Goal: Information Seeking & Learning: Learn about a topic

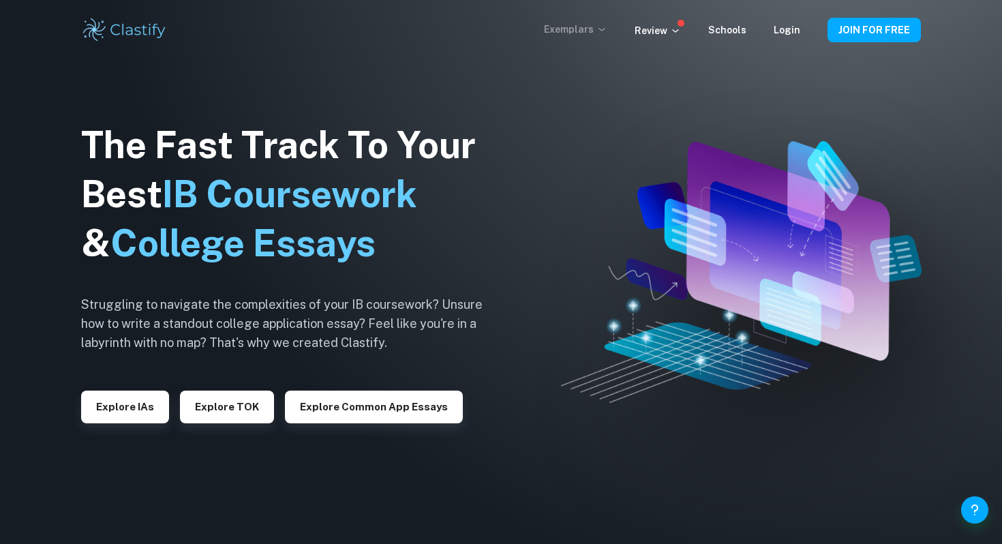
click at [580, 35] on p "Exemplars" at bounding box center [575, 29] width 63 height 15
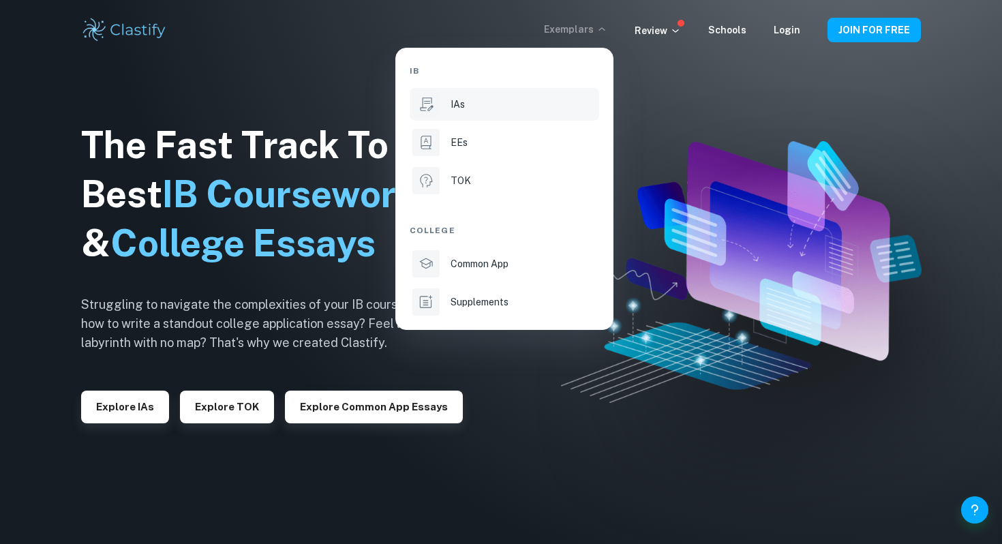
click at [473, 114] on li "IAs" at bounding box center [505, 104] width 190 height 33
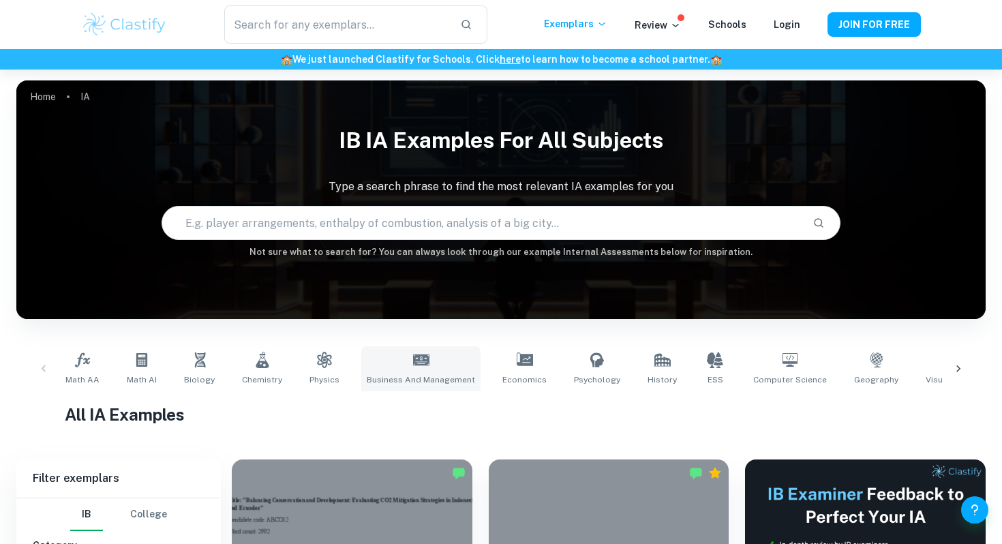
click at [403, 357] on link "Business and Management" at bounding box center [420, 368] width 119 height 45
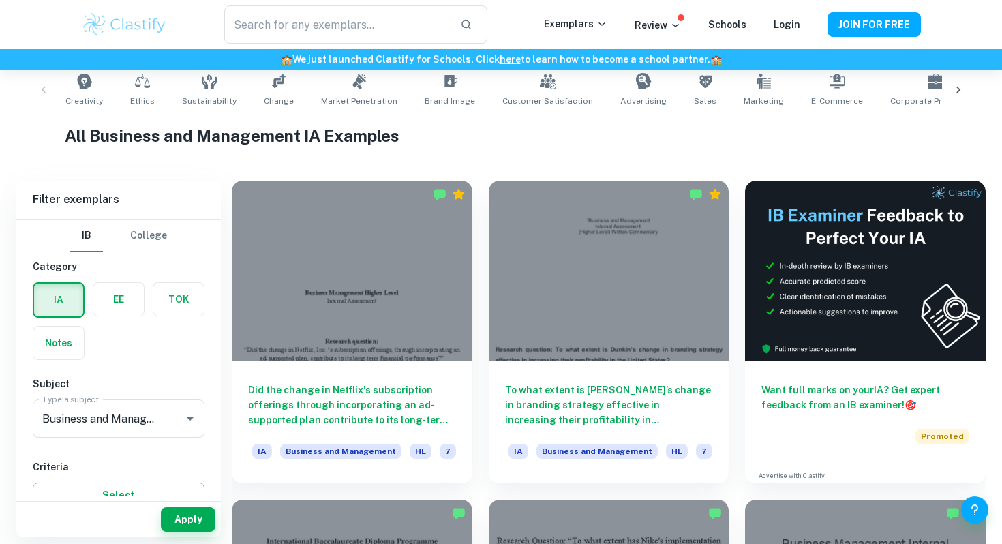
scroll to position [353, 0]
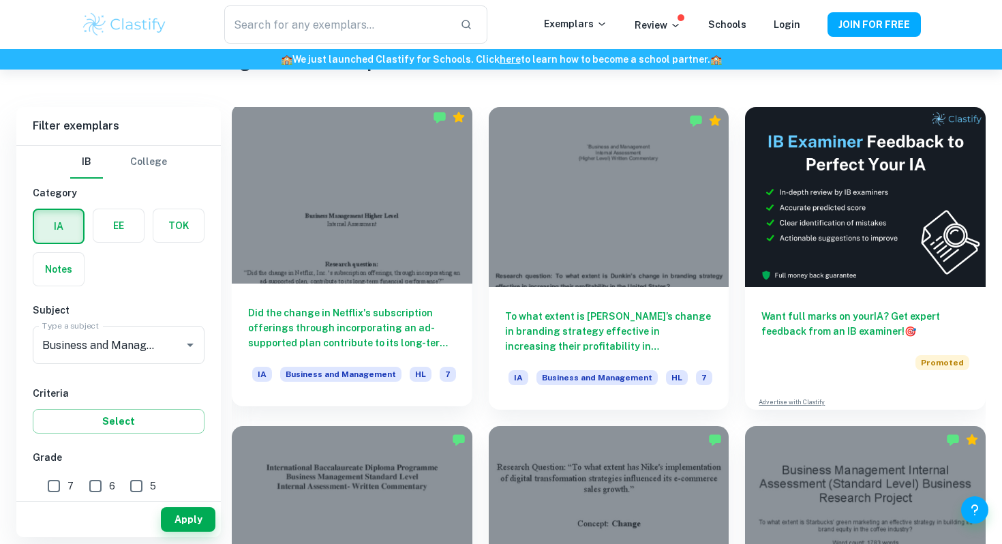
click at [372, 329] on h6 "Did the change in Netflix's subscription offerings through incorporating an ad-…" at bounding box center [352, 327] width 208 height 45
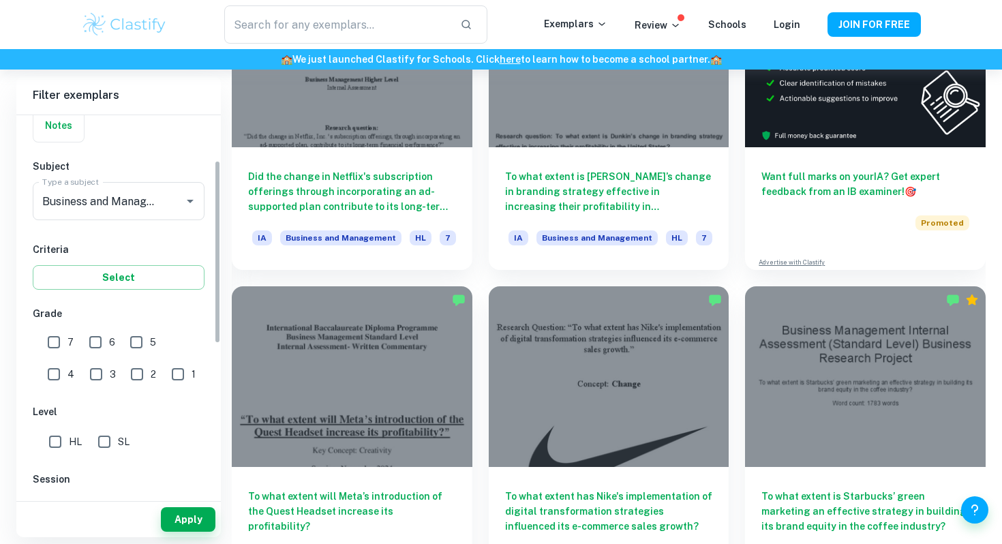
scroll to position [137, 0]
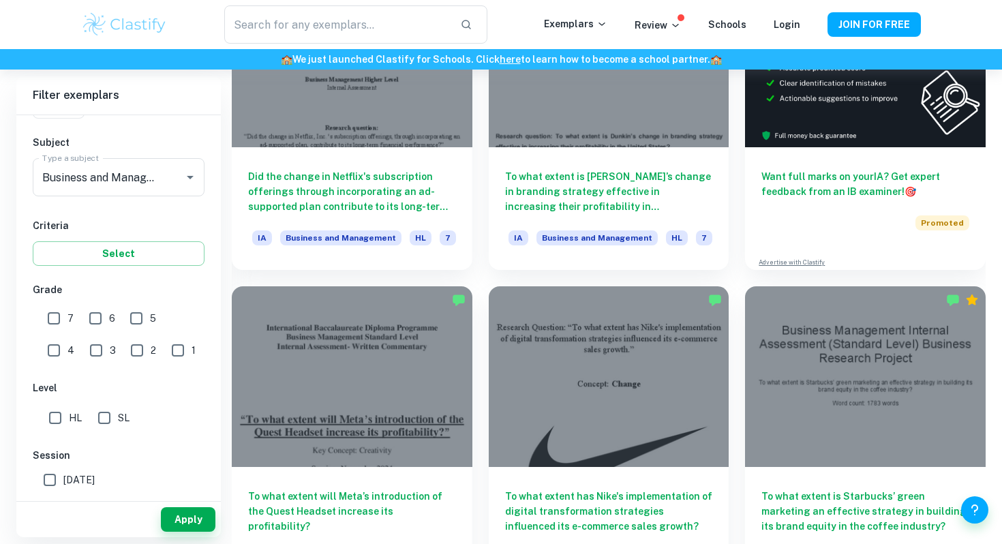
click at [49, 316] on input "7" at bounding box center [53, 318] width 27 height 27
checkbox input "true"
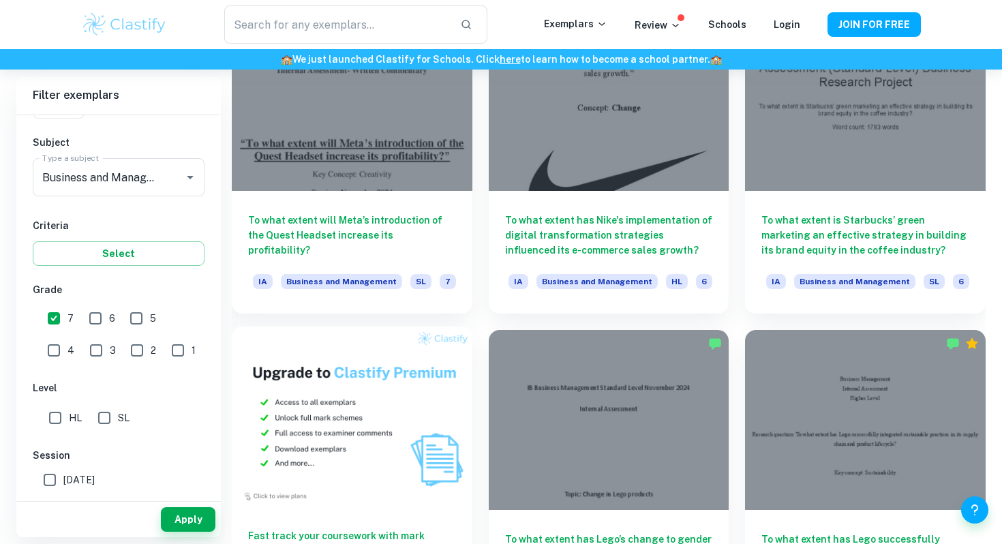
scroll to position [563, 0]
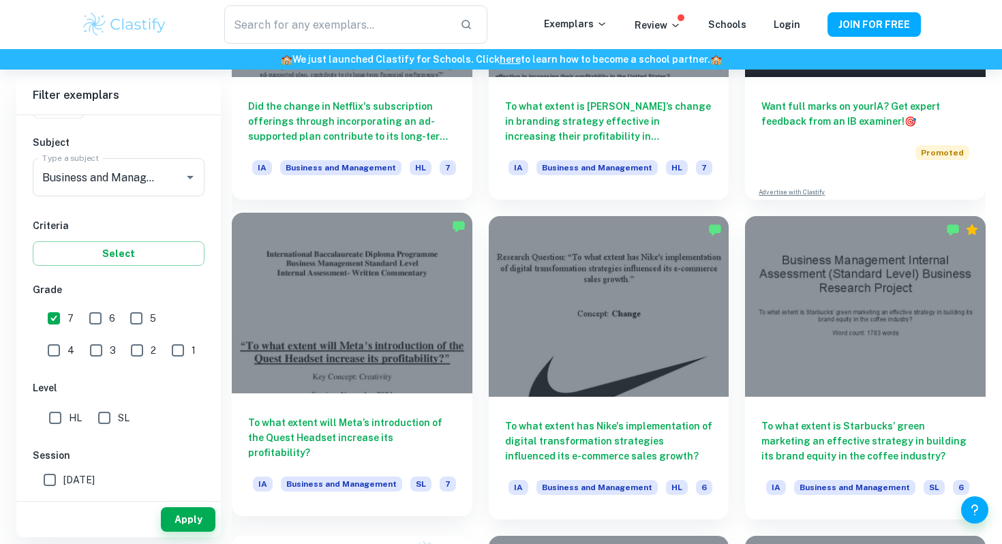
click at [359, 443] on h6 "To what extent will Meta’s introduction of the Quest Headset increase its profi…" at bounding box center [352, 437] width 208 height 45
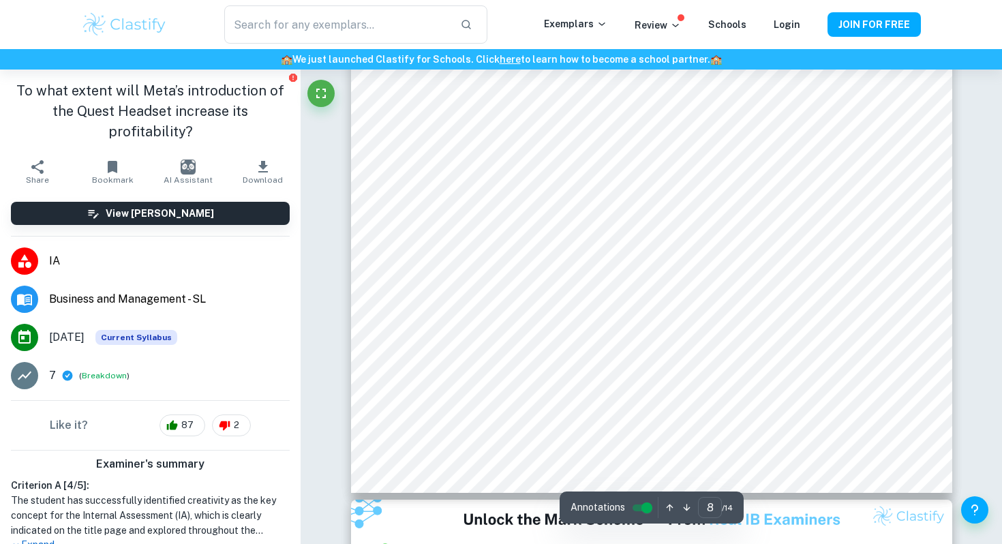
scroll to position [6638, 0]
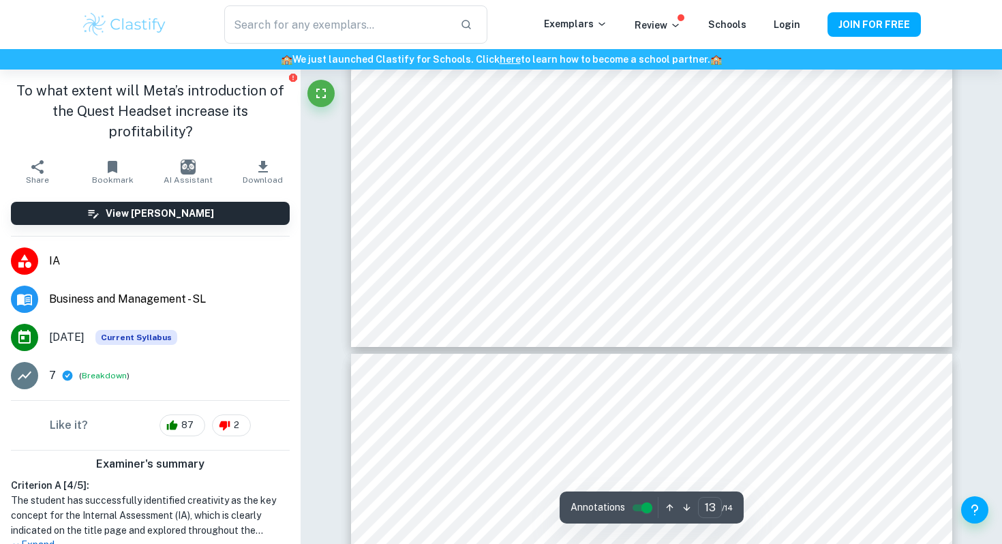
type input "14"
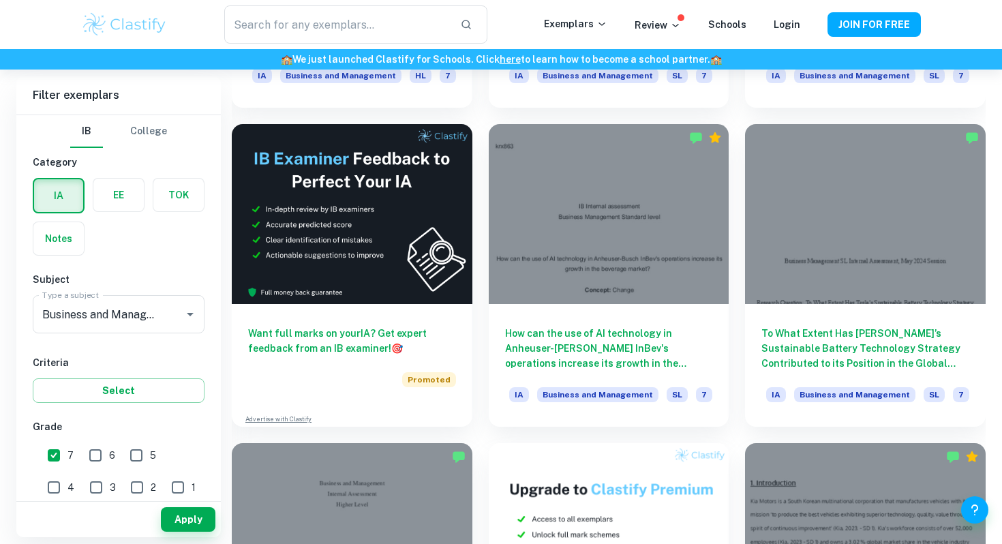
scroll to position [2253, 0]
